Goal: Information Seeking & Learning: Learn about a topic

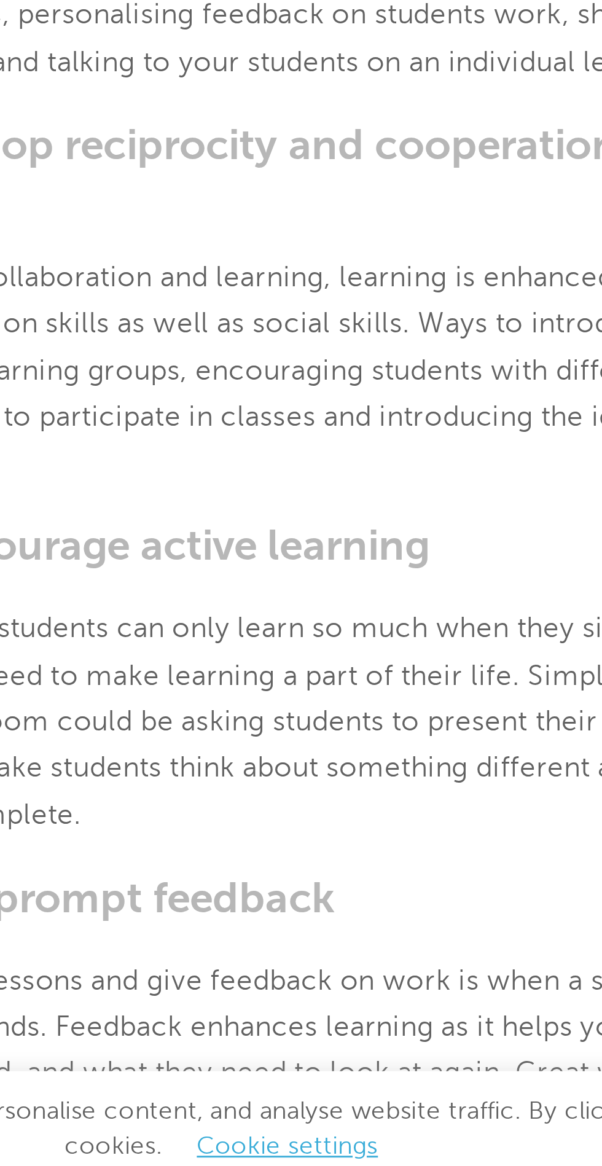
click at [293, 879] on p "When you encourage team collaboration and learning, learning is enhanced. Group…" at bounding box center [301, 842] width 442 height 80
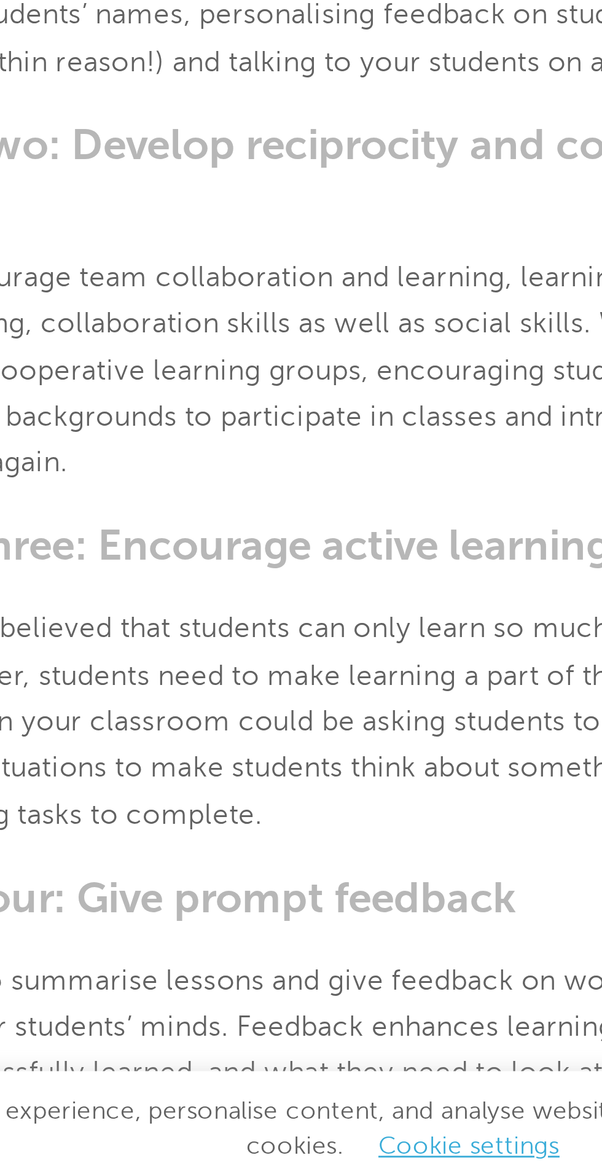
click at [154, 781] on h3 "Principle two: Develop reciprocity and cooperation among students" at bounding box center [301, 772] width 442 height 34
click at [158, 1129] on section "[DATE] The 7 Principles of Teaching – Engage Education | There are seven princi…" at bounding box center [301, 1049] width 461 height 1400
click at [160, 1126] on p "The best time to summarise lessons and give feedback on work is when a subject …" at bounding box center [301, 1087] width 442 height 80
click at [154, 939] on p "It’s quite widely believed that students can only learn so much when they sit i…" at bounding box center [301, 964] width 442 height 80
